Goal: Task Accomplishment & Management: Use online tool/utility

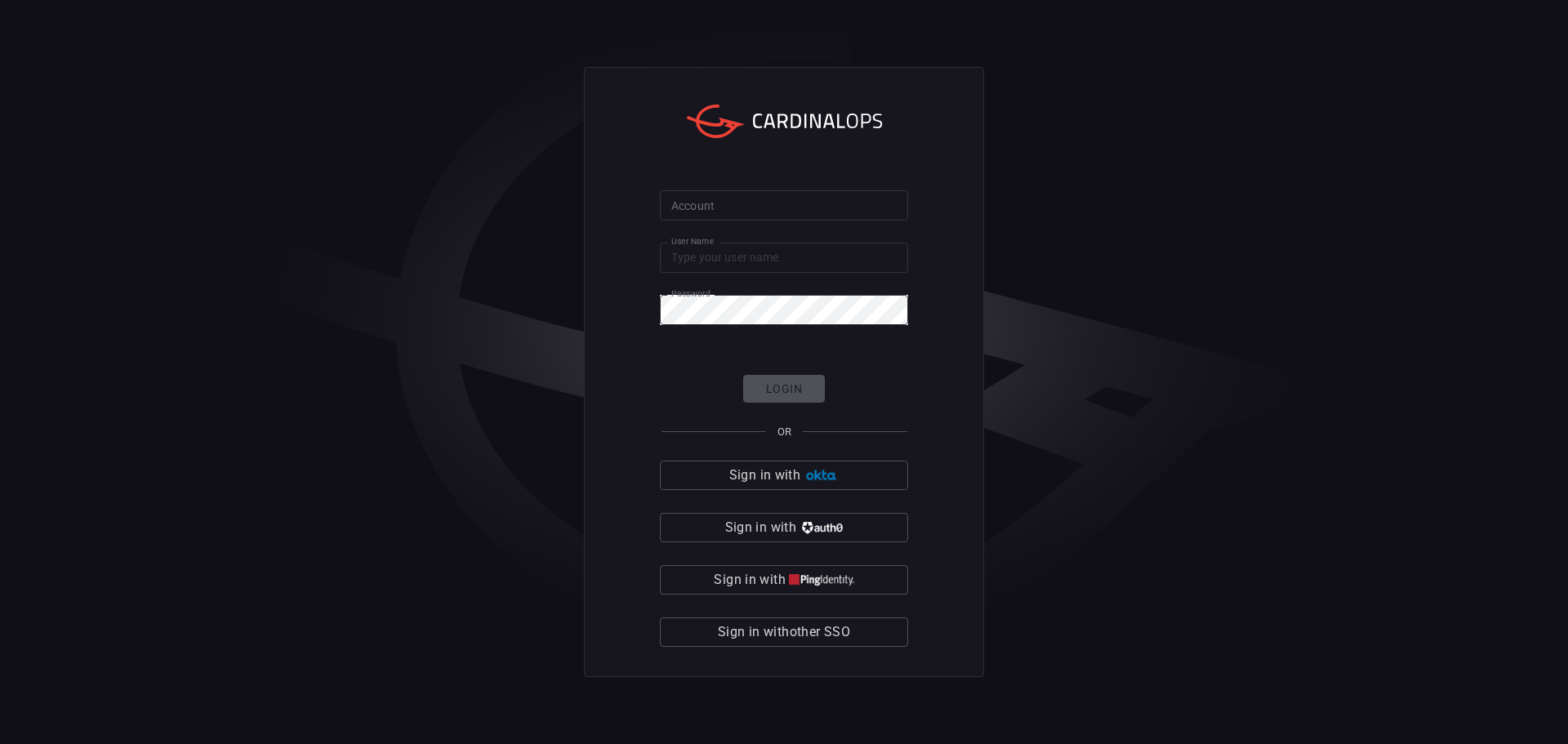
type input "[EMAIL_ADDRESS][DOMAIN_NAME]"
click at [804, 211] on input "Account" at bounding box center [784, 205] width 249 height 30
click at [756, 399] on div "Login OR Sign in with Sign in with Sign in with Sign in with other SSO" at bounding box center [784, 511] width 249 height 273
click at [807, 389] on div "Login OR Sign in with Sign in with Sign in with Sign in with other SSO" at bounding box center [784, 511] width 249 height 273
click at [859, 620] on button "Sign in with other SSO" at bounding box center [784, 631] width 249 height 29
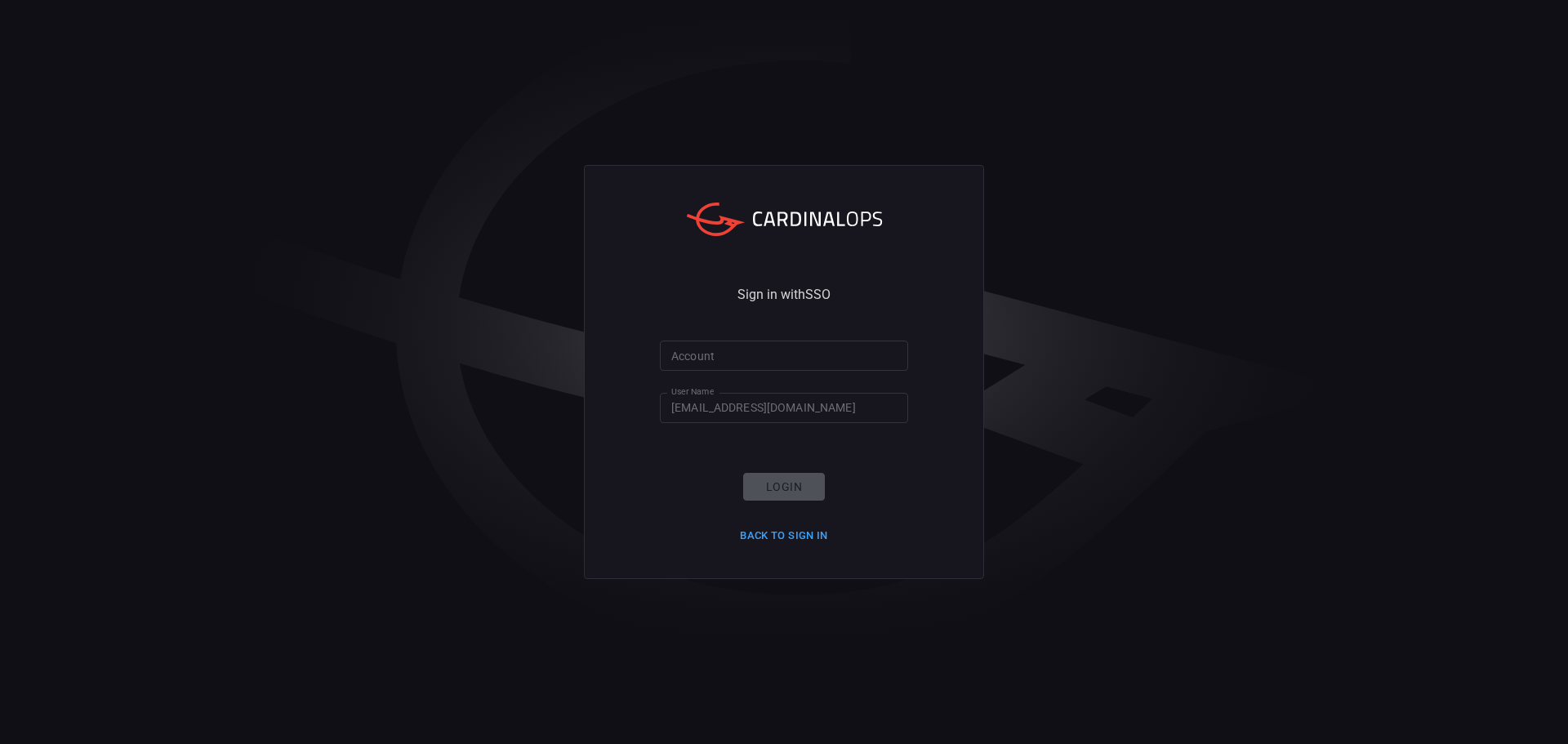
click at [784, 486] on div "Login Back to Sign in" at bounding box center [783, 511] width 107 height 76
click at [788, 488] on div "Login Back to Sign in" at bounding box center [783, 511] width 107 height 76
click at [780, 487] on div "Login Back to Sign in" at bounding box center [783, 511] width 107 height 76
click at [786, 528] on button "Back to Sign in" at bounding box center [783, 535] width 107 height 26
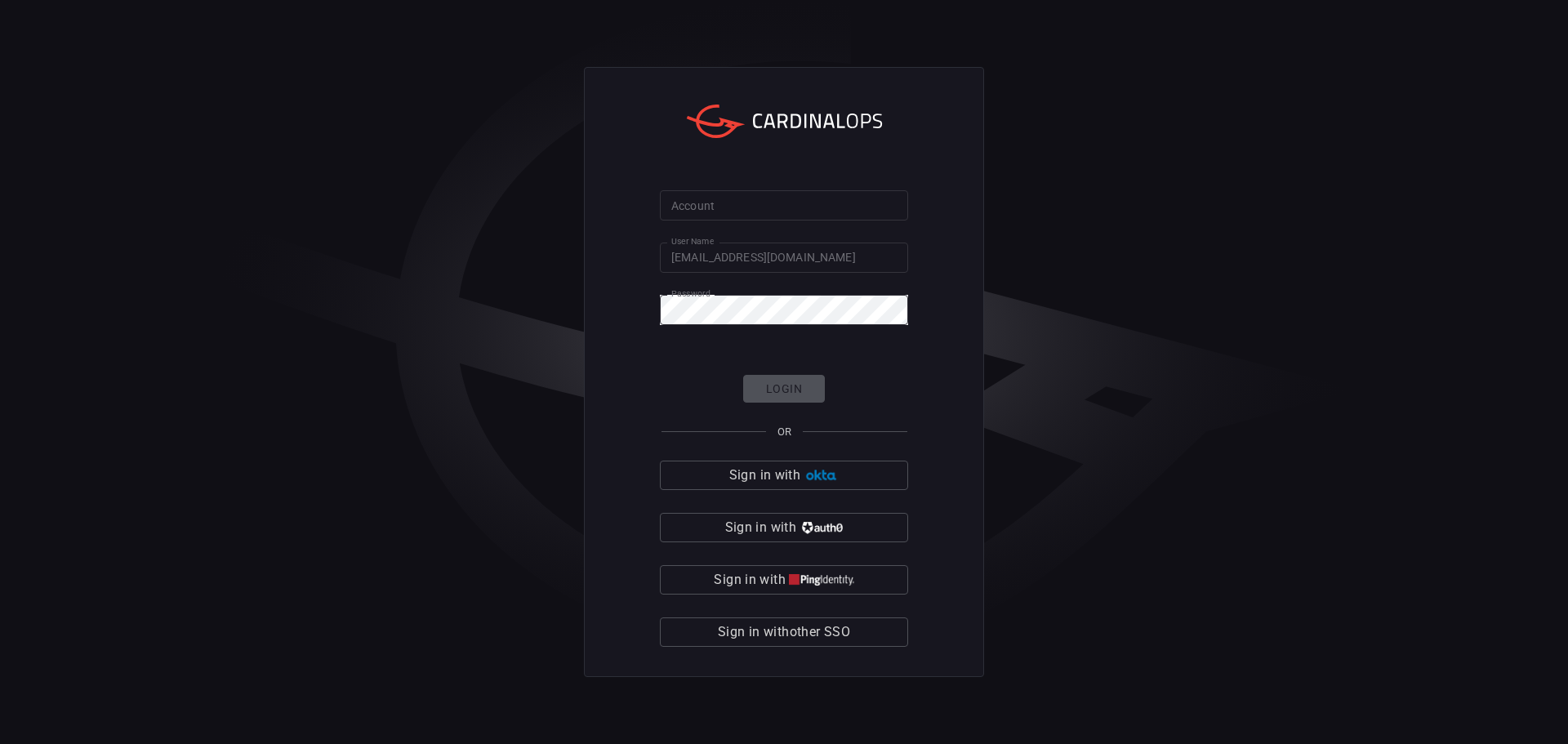
click at [787, 383] on div "Login OR Sign in with Sign in with Sign in with Sign in with other SSO" at bounding box center [784, 511] width 249 height 273
click at [994, 301] on div "Account Account User Name mmohon@valvolineglobal.com User Name Password Passwor…" at bounding box center [784, 372] width 1568 height 744
click at [790, 388] on div "Login OR Sign in with Sign in with Sign in with Sign in with other SSO" at bounding box center [784, 511] width 249 height 273
click at [837, 261] on input "[EMAIL_ADDRESS][DOMAIN_NAME]" at bounding box center [784, 257] width 249 height 30
click at [1068, 321] on div "Account Account User Name mmohon@valvolineglobal.com User Name Password Passwor…" at bounding box center [784, 372] width 1568 height 744
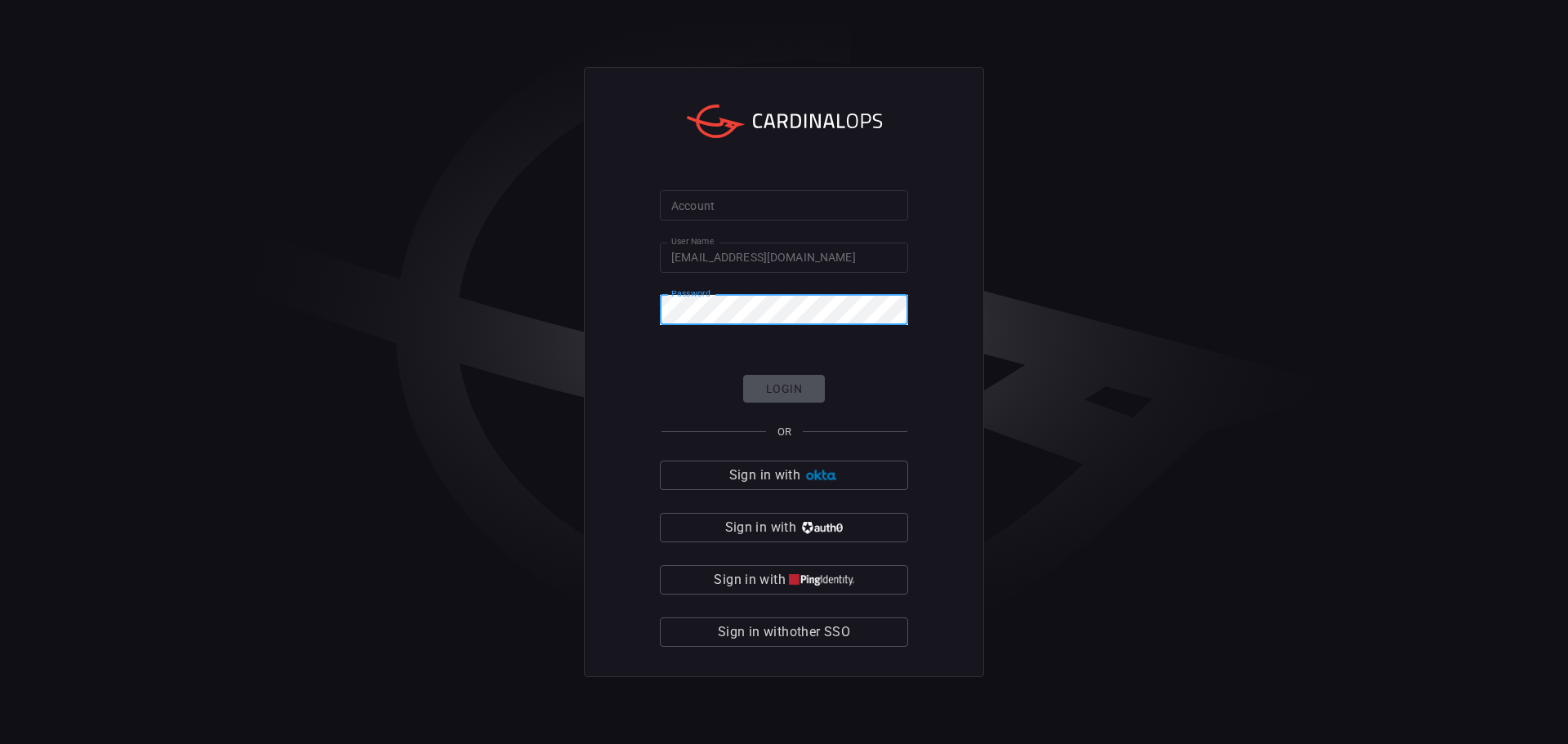
click at [788, 220] on form "Account Account User Name mmohon@valvolineglobal.com User Name Password Passwor…" at bounding box center [784, 418] width 249 height 457
click at [784, 205] on input "Account" at bounding box center [784, 205] width 249 height 30
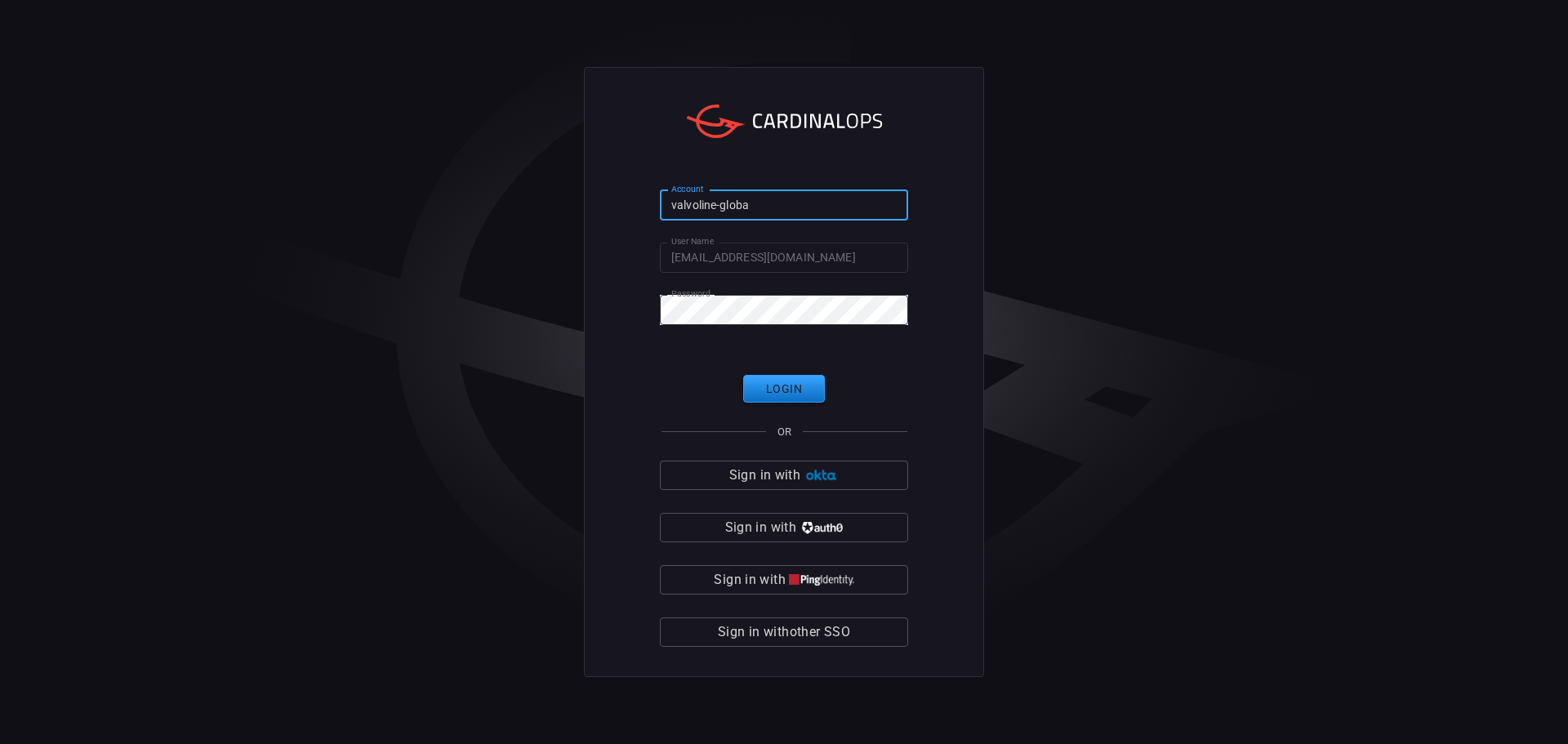
type input "valvoline-global"
click button "Login" at bounding box center [784, 389] width 82 height 28
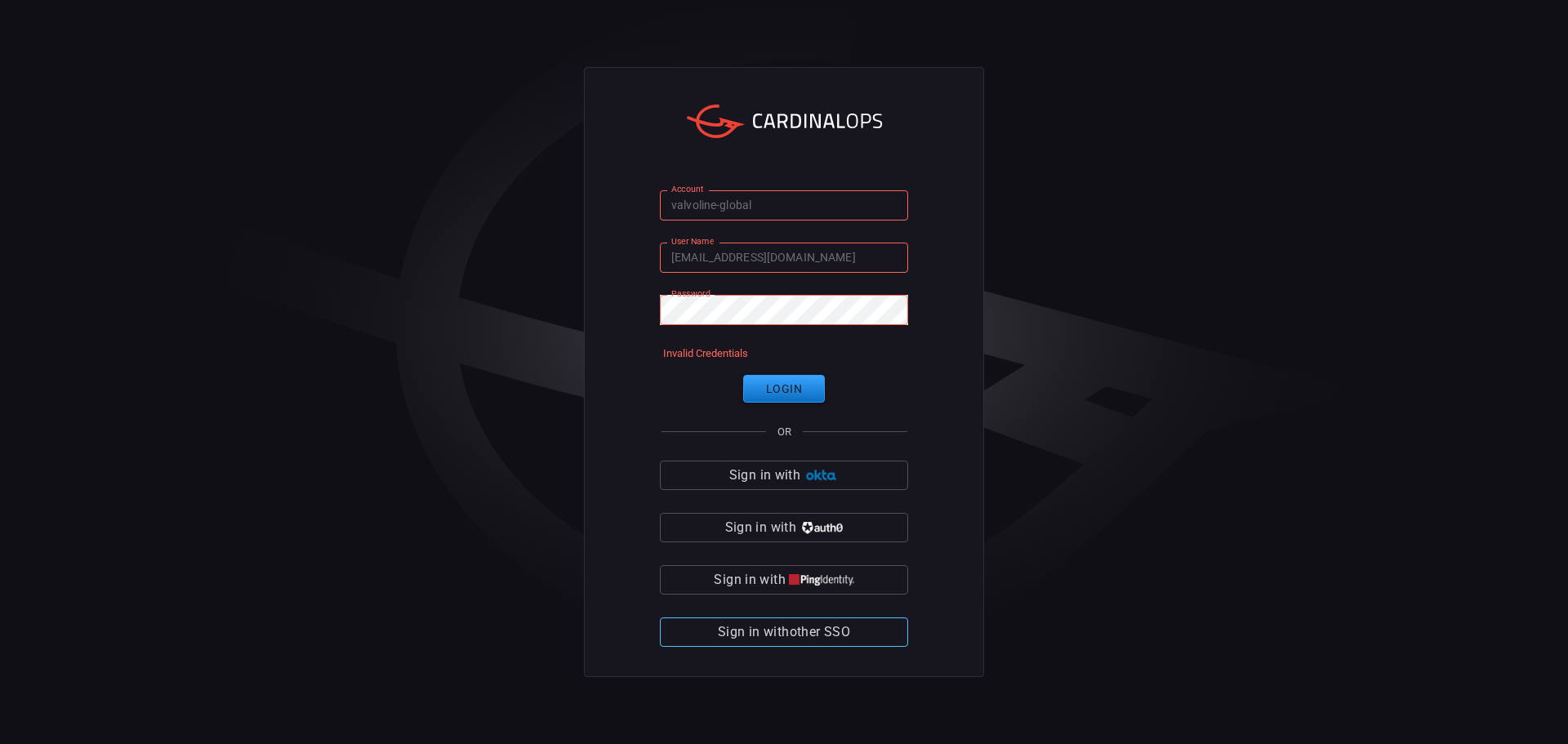
click at [875, 624] on button "Sign in with other SSO" at bounding box center [784, 631] width 249 height 29
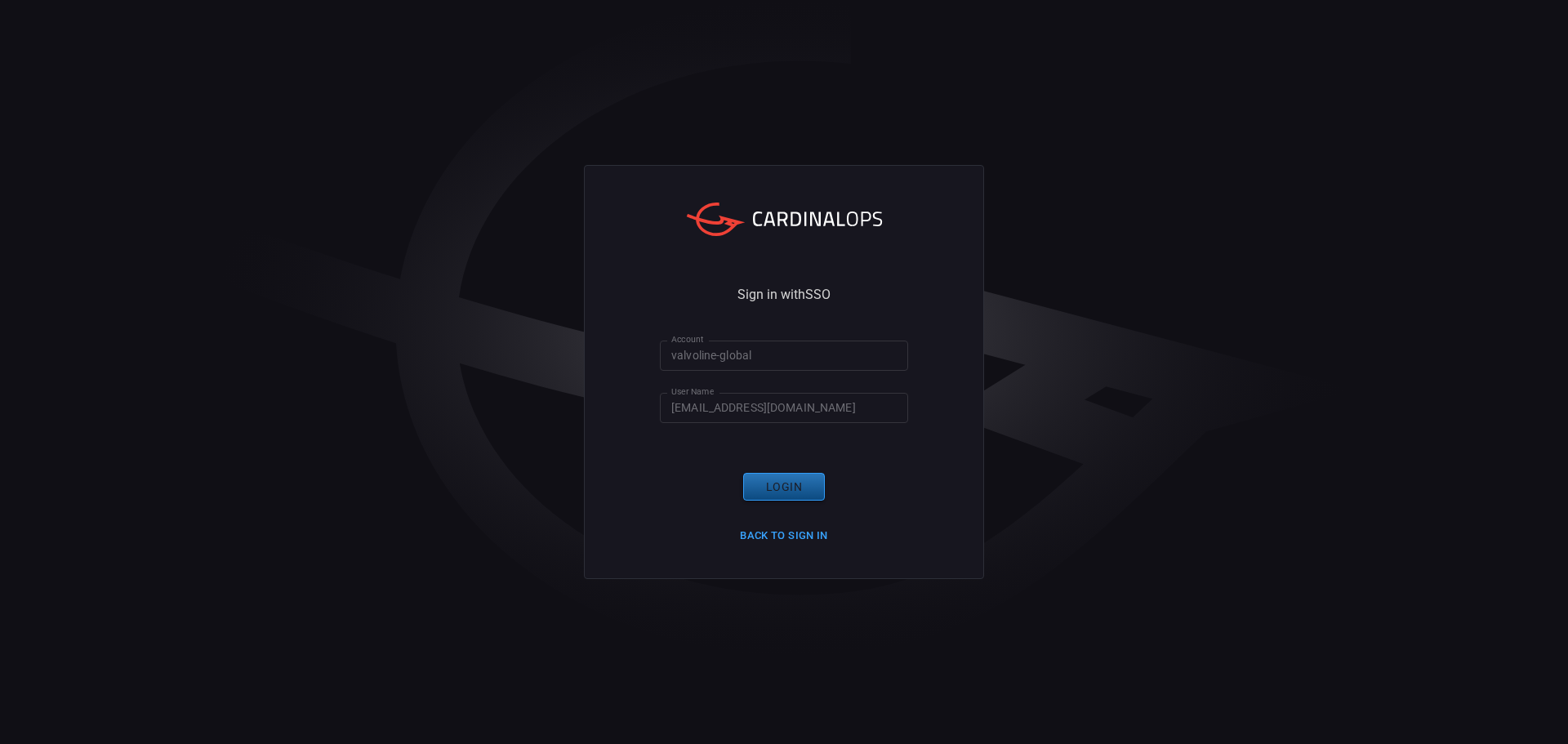
click at [812, 487] on button "Login" at bounding box center [784, 487] width 82 height 28
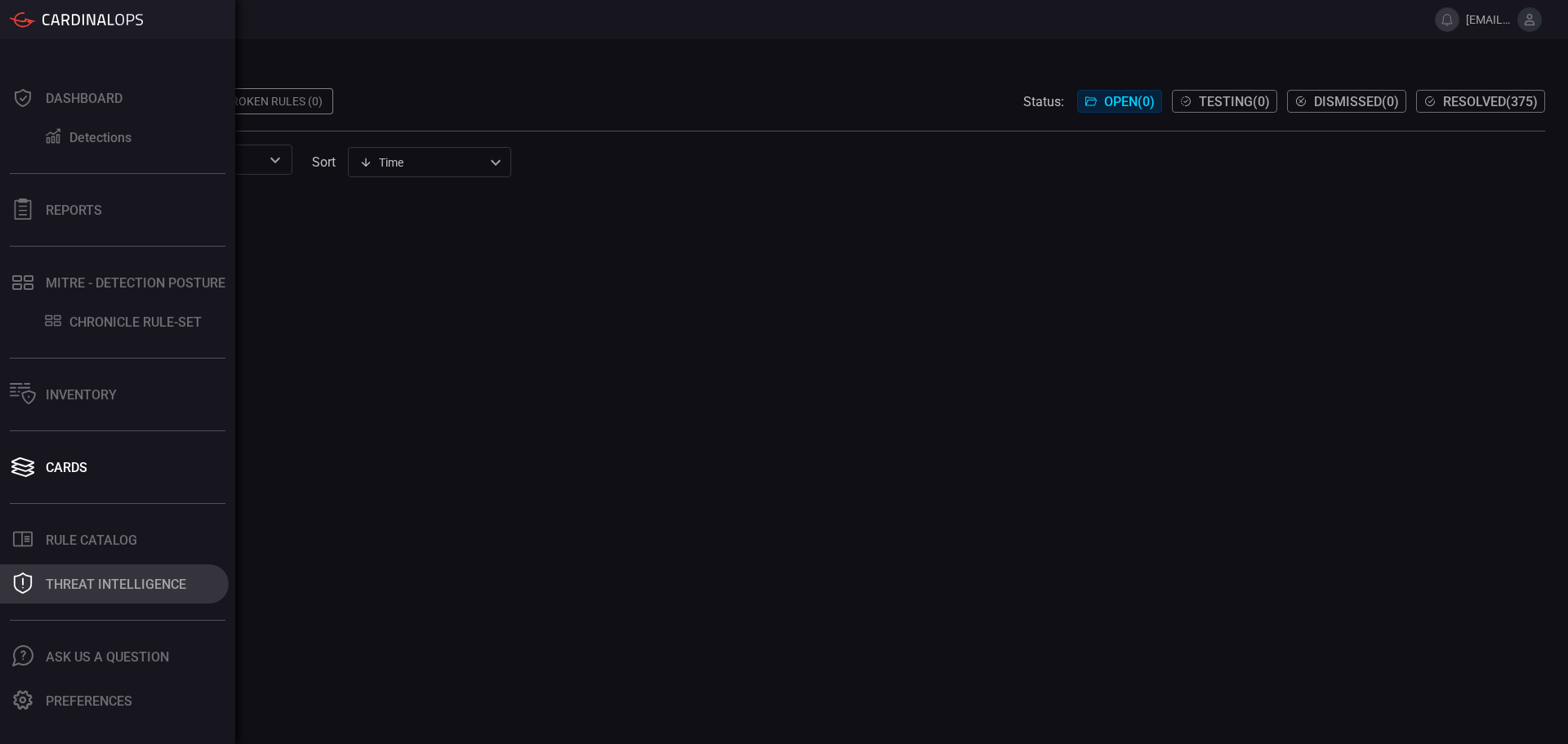
click at [130, 591] on div "Threat Intelligence" at bounding box center [115, 583] width 140 height 15
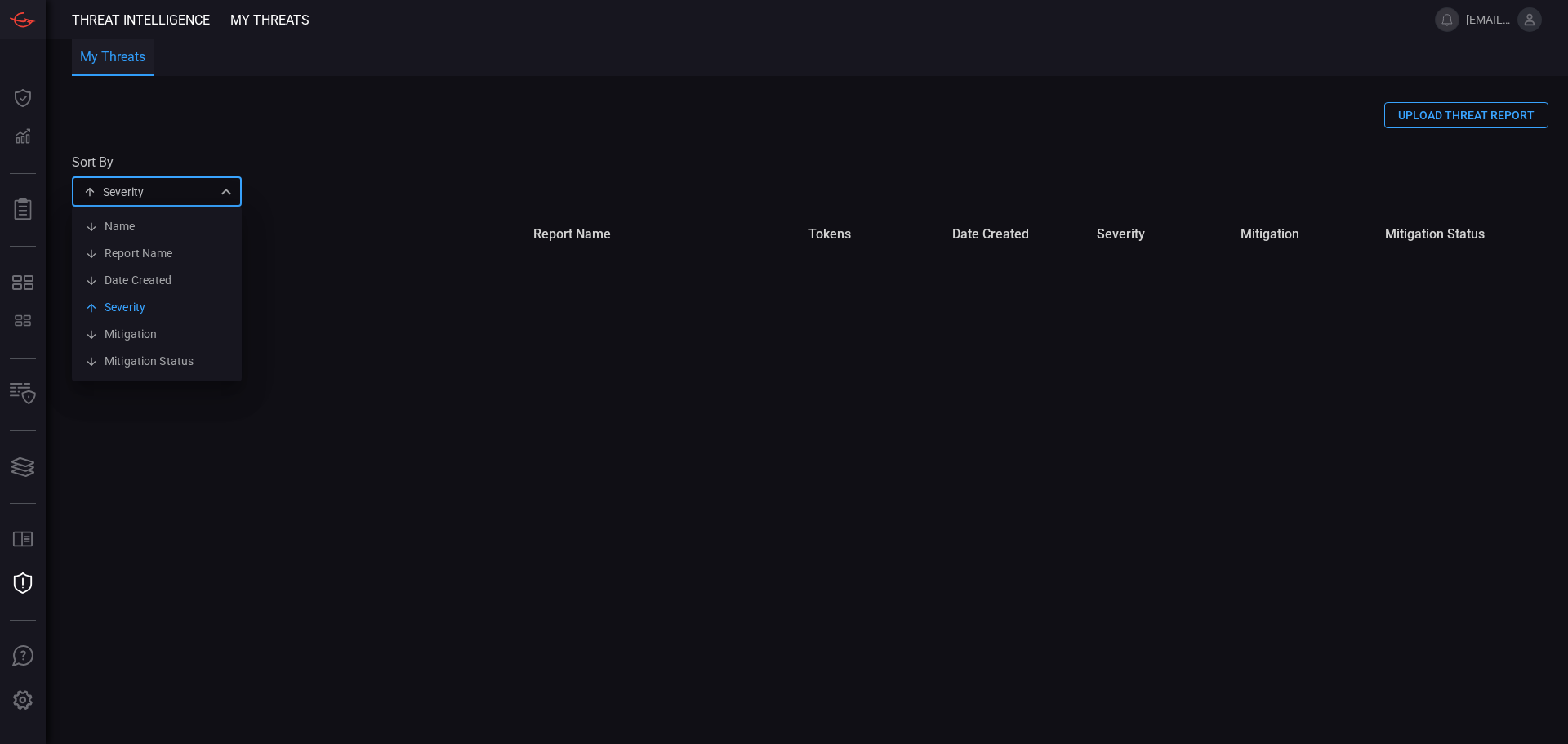
click at [177, 186] on div "Severity severity Name Report Name Date Created Severity Mitigation Mitigation …" at bounding box center [156, 192] width 170 height 30
click at [391, 188] on div at bounding box center [784, 372] width 1568 height 744
